Goal: Book appointment/travel/reservation

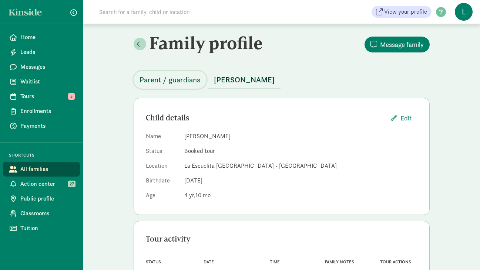
click at [192, 76] on span "Parent / guardians" at bounding box center [169, 80] width 61 height 12
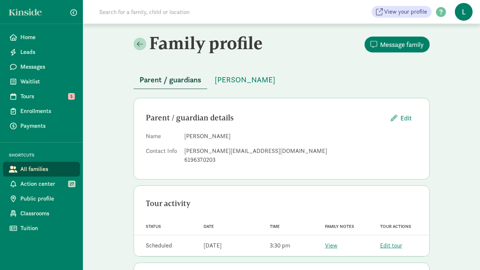
drag, startPoint x: 222, startPoint y: 135, endPoint x: 185, endPoint y: 136, distance: 37.4
click at [185, 136] on dd "[PERSON_NAME]" at bounding box center [300, 136] width 233 height 9
copy dd "[PERSON_NAME]"
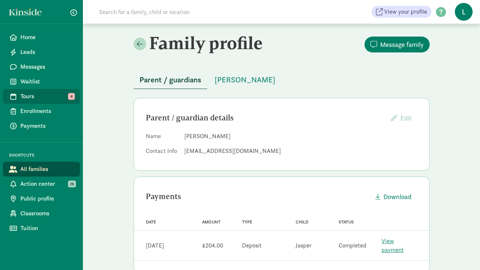
click at [32, 98] on span "Tours" at bounding box center [47, 96] width 54 height 9
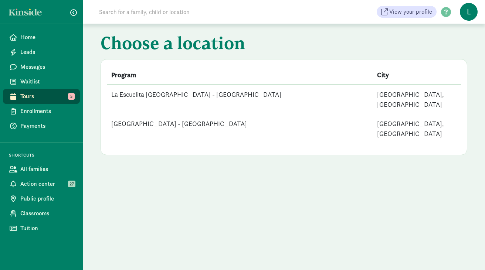
click at [200, 93] on td "La Escuelita [GEOGRAPHIC_DATA] - [GEOGRAPHIC_DATA]" at bounding box center [240, 100] width 266 height 30
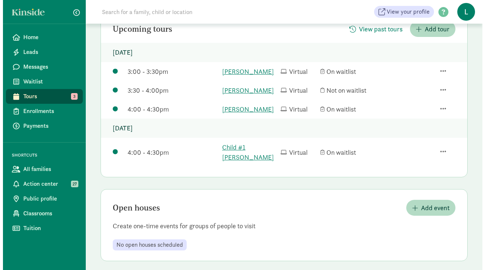
scroll to position [117, 0]
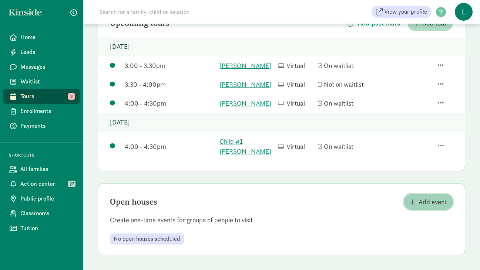
click at [423, 199] on span "Add event" at bounding box center [432, 202] width 28 height 10
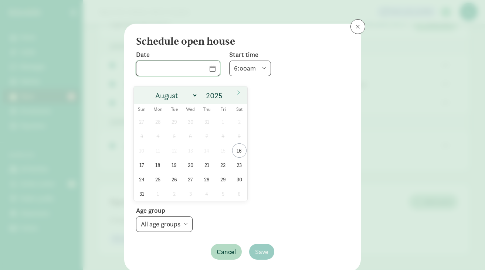
click at [200, 66] on input "text" at bounding box center [179, 68] width 84 height 15
click at [189, 172] on span "27" at bounding box center [190, 179] width 14 height 14
type input "[DATE]"
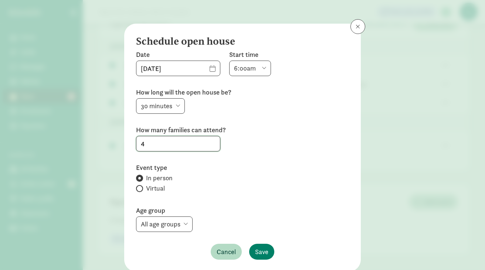
click at [142, 144] on input "4" at bounding box center [179, 144] width 84 height 15
type input "1"
click at [245, 65] on select "6:00am 6:30am 7:00am 7:30am 8:00am 8:30am 9:00am 9:30am 10:00am 10:30am 11:00am…" at bounding box center [250, 69] width 42 height 16
select select "900"
click at [138, 189] on span at bounding box center [139, 188] width 7 height 7
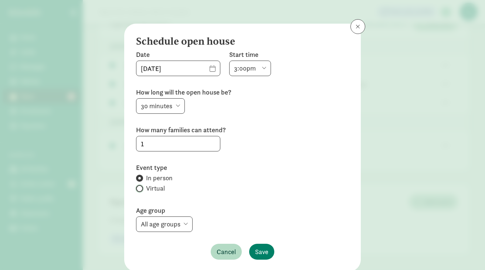
click at [138, 189] on input "Virtual" at bounding box center [138, 188] width 5 height 5
radio input "true"
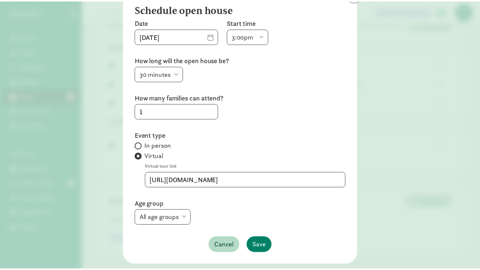
scroll to position [29, 0]
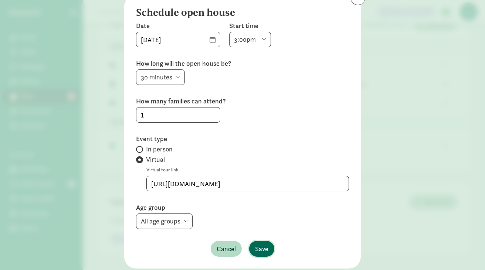
click at [262, 249] on span "Save" at bounding box center [261, 249] width 13 height 10
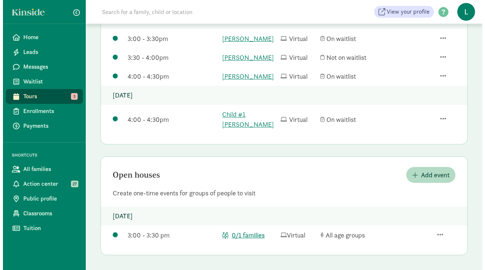
scroll to position [144, 0]
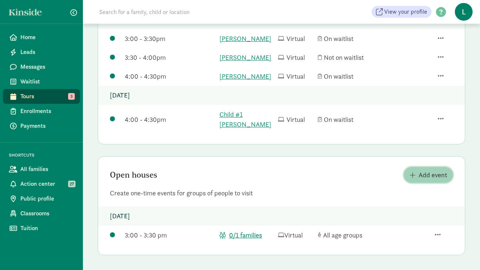
click at [435, 177] on span "Add event" at bounding box center [432, 175] width 28 height 10
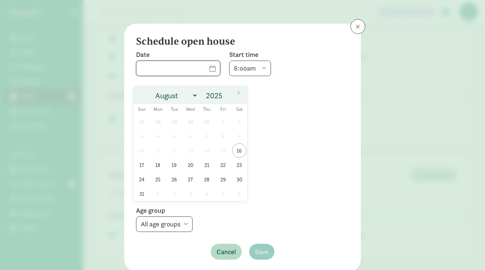
click at [200, 71] on input "text" at bounding box center [179, 68] width 84 height 15
click at [192, 172] on span "27" at bounding box center [190, 179] width 14 height 14
type input "[DATE]"
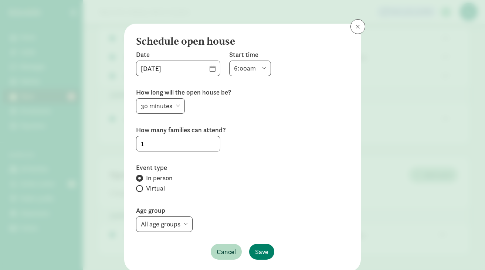
click at [249, 65] on select "6:00am 6:30am 7:00am 7:30am 8:00am 8:30am 9:00am 9:30am 10:00am 10:30am 11:00am…" at bounding box center [250, 69] width 42 height 16
select select "930"
click at [136, 189] on input "Virtual" at bounding box center [138, 188] width 5 height 5
radio input "true"
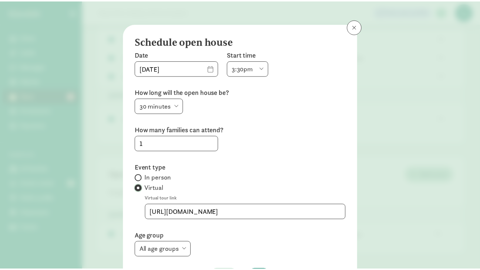
scroll to position [51, 0]
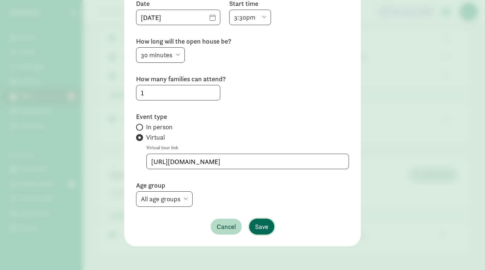
click at [256, 229] on span "Save" at bounding box center [261, 227] width 13 height 10
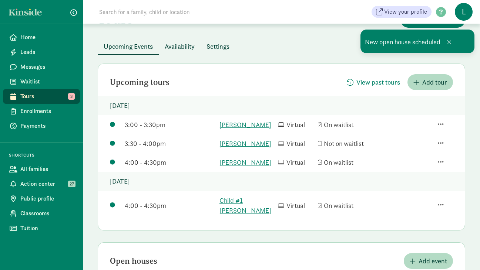
scroll to position [0, 0]
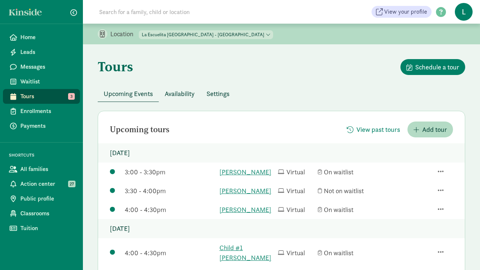
click at [205, 33] on select "[GEOGRAPHIC_DATA] - [GEOGRAPHIC_DATA] [GEOGRAPHIC_DATA] - [GEOGRAPHIC_DATA]" at bounding box center [206, 34] width 134 height 9
select select "261531"
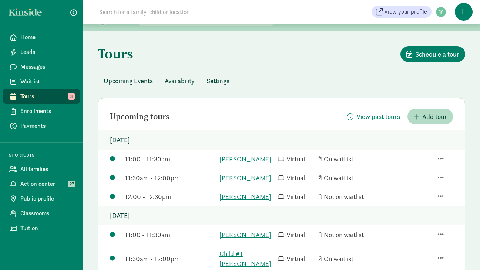
scroll to position [13, 0]
click at [23, 42] on link "Home" at bounding box center [41, 37] width 77 height 15
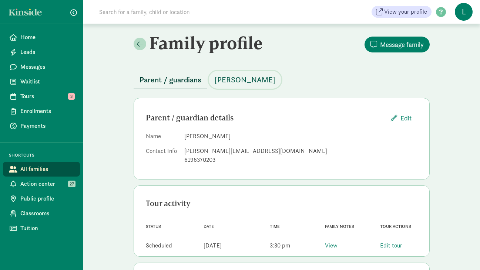
click at [237, 82] on span "[PERSON_NAME]" at bounding box center [245, 80] width 61 height 12
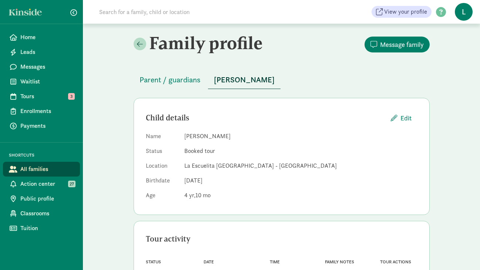
scroll to position [37, 0]
